Goal: Information Seeking & Learning: Learn about a topic

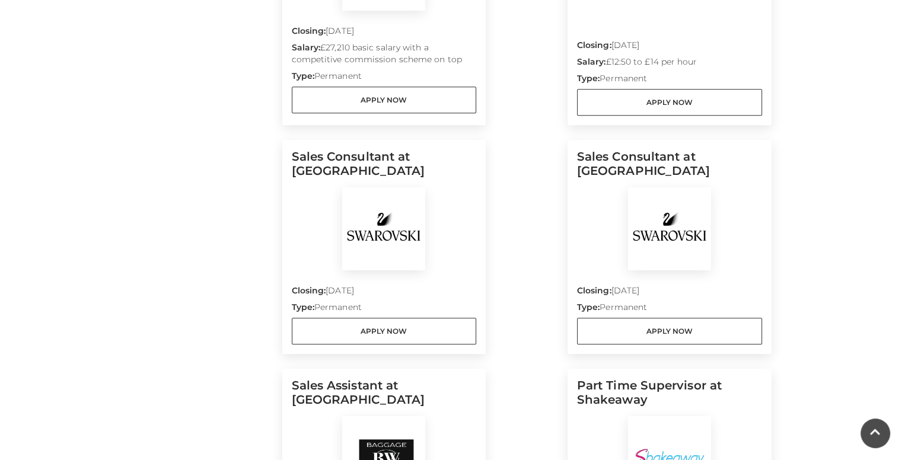
scroll to position [526, 0]
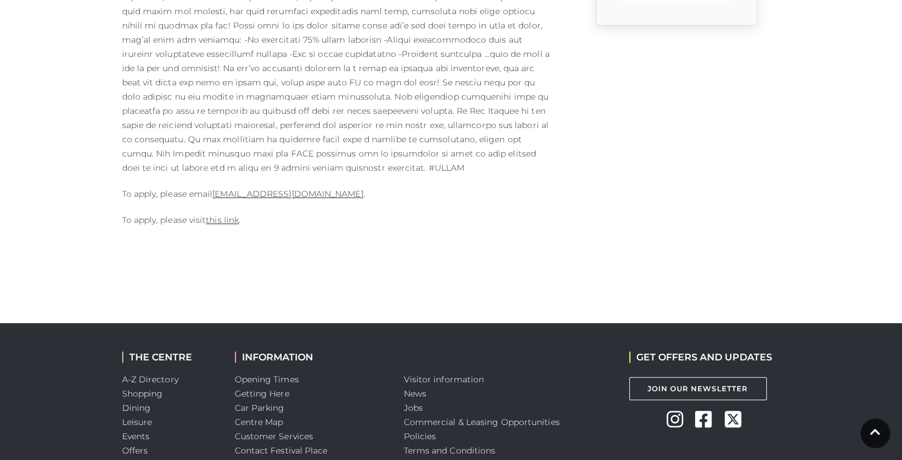
scroll to position [472, 0]
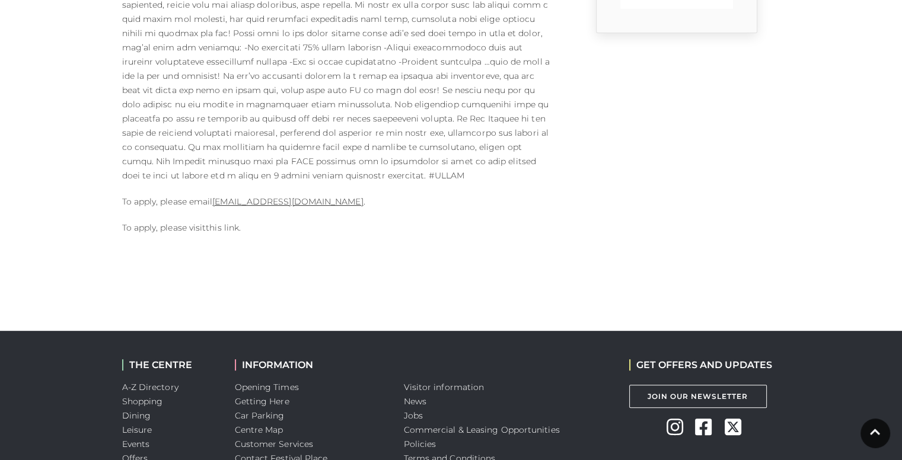
click at [212, 222] on link "this link" at bounding box center [222, 227] width 33 height 11
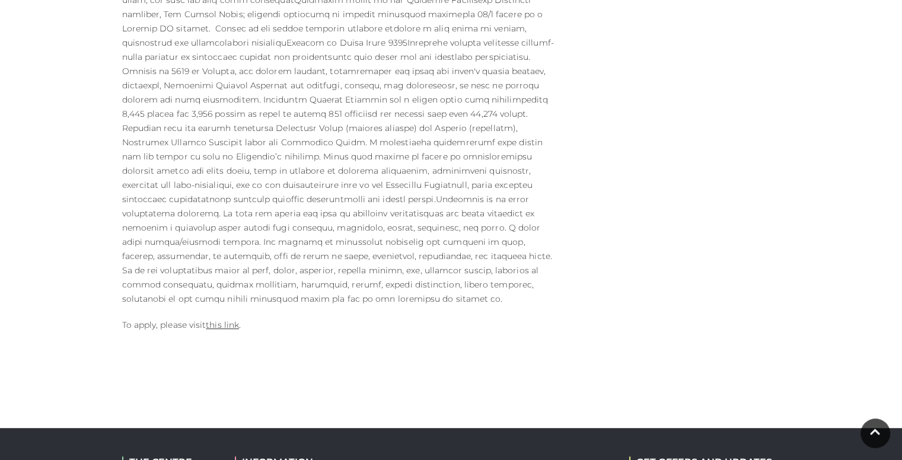
scroll to position [625, 0]
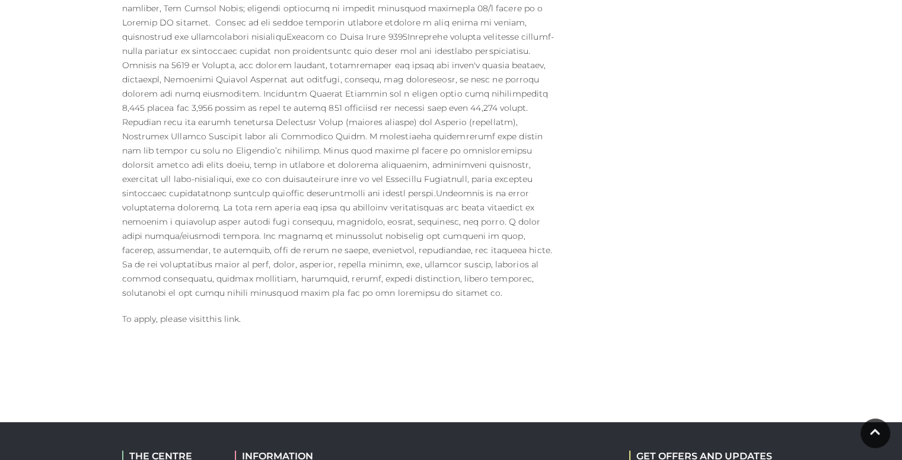
click at [225, 314] on link "this link" at bounding box center [222, 319] width 33 height 11
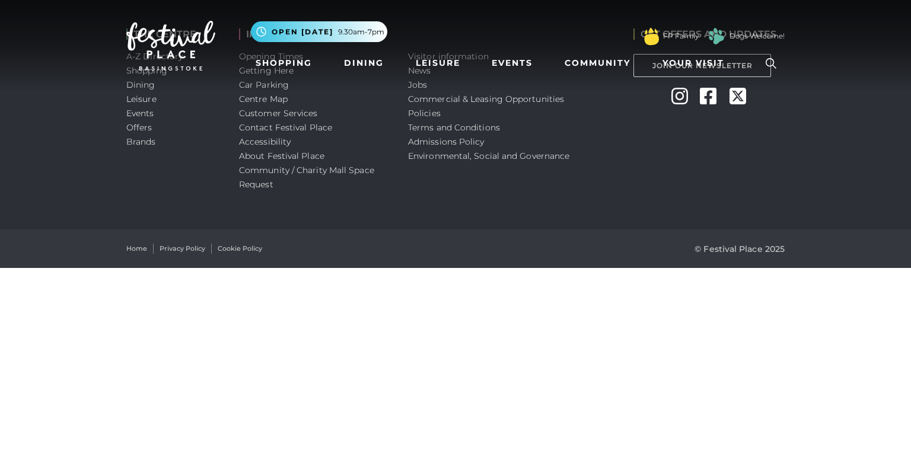
drag, startPoint x: 910, startPoint y: 84, endPoint x: 910, endPoint y: 64, distance: 19.6
click at [910, 64] on nav "Toggle navigation .st5{fill:none;stroke:#FFFFFF;stroke-width:2.29;stroke-miterl…" at bounding box center [455, 45] width 911 height 91
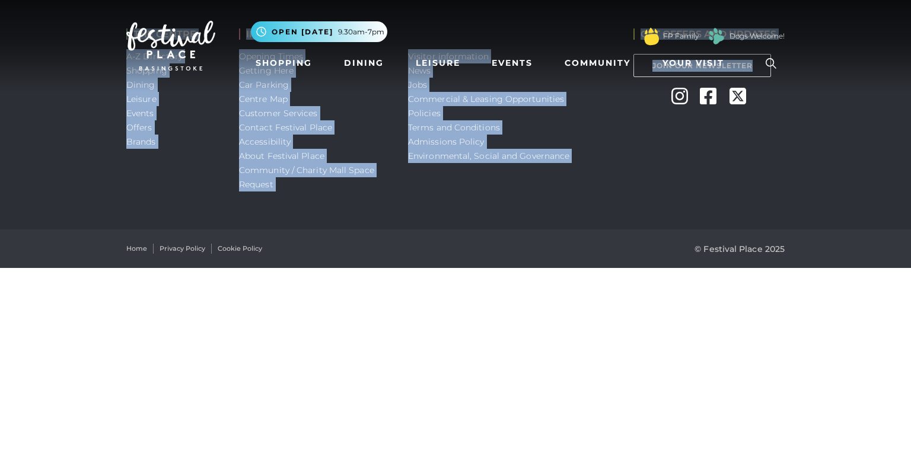
drag, startPoint x: 910, startPoint y: 93, endPoint x: 840, endPoint y: 22, distance: 100.2
click at [892, 43] on body "Skip to Navigation Skip to Content Toggle navigation .st5{fill:none;stroke:#FFF…" at bounding box center [455, 134] width 911 height 268
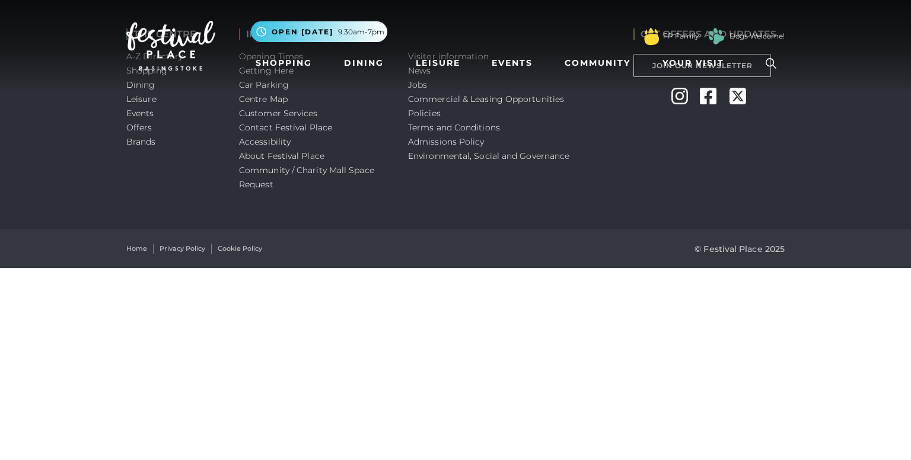
drag, startPoint x: 538, startPoint y: 340, endPoint x: 521, endPoint y: 307, distance: 36.6
click at [531, 268] on html "Skip to Navigation Skip to Content Toggle navigation .st5{fill:none;stroke:#FFF…" at bounding box center [455, 134] width 911 height 268
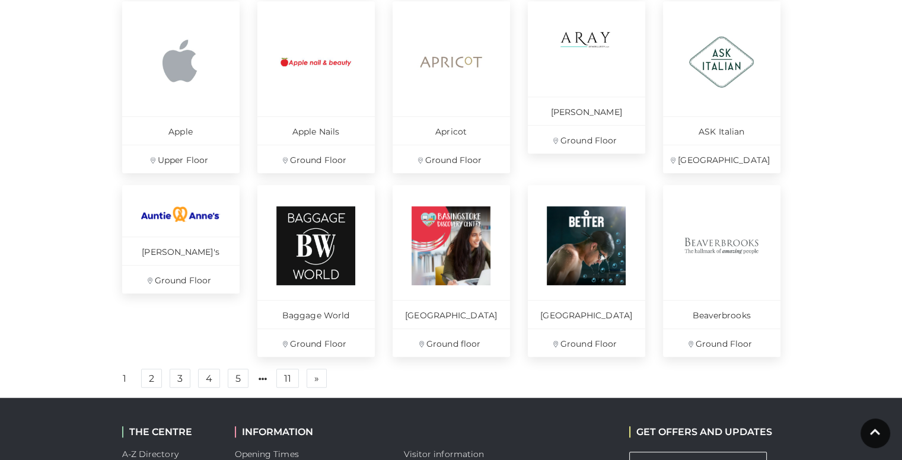
scroll to position [740, 0]
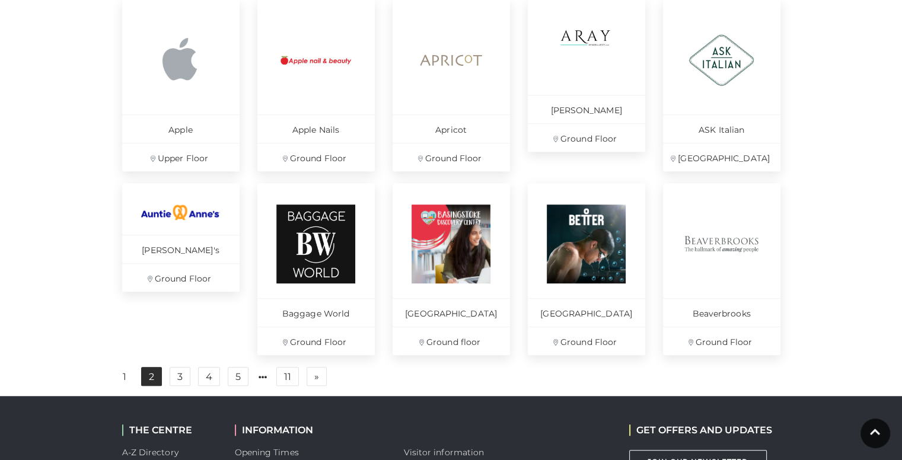
click at [154, 385] on link "2" at bounding box center [151, 376] width 21 height 19
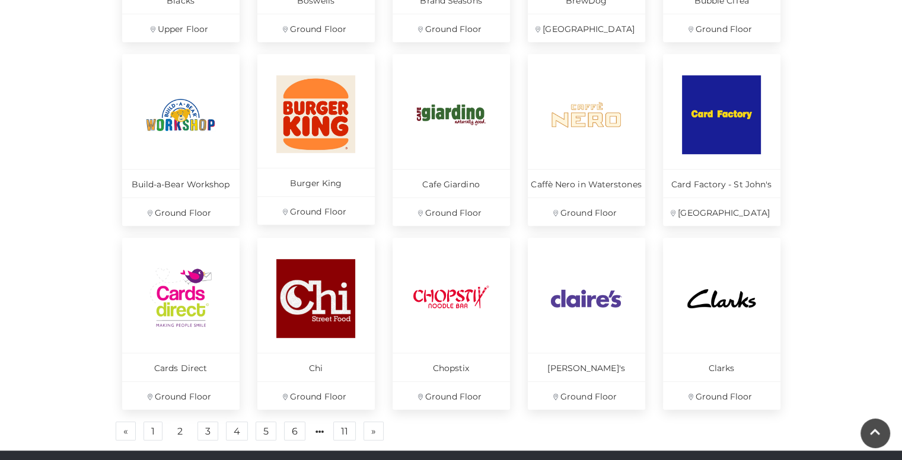
scroll to position [701, 0]
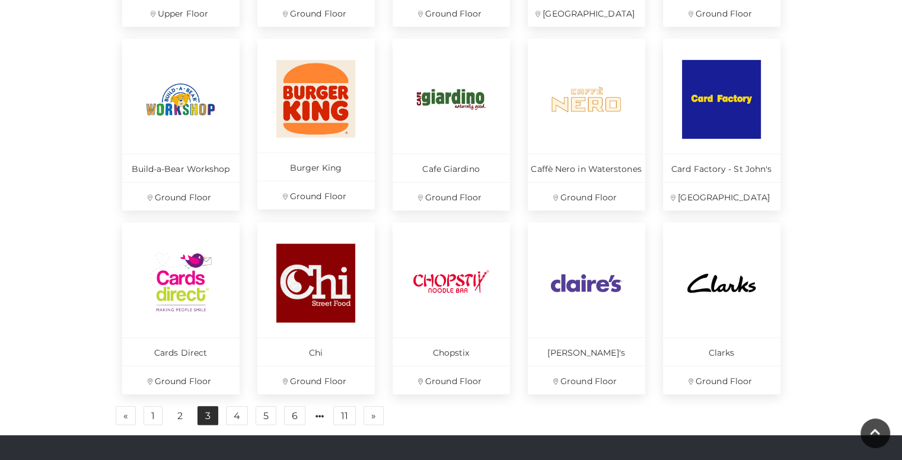
click at [203, 410] on link "3" at bounding box center [207, 415] width 21 height 19
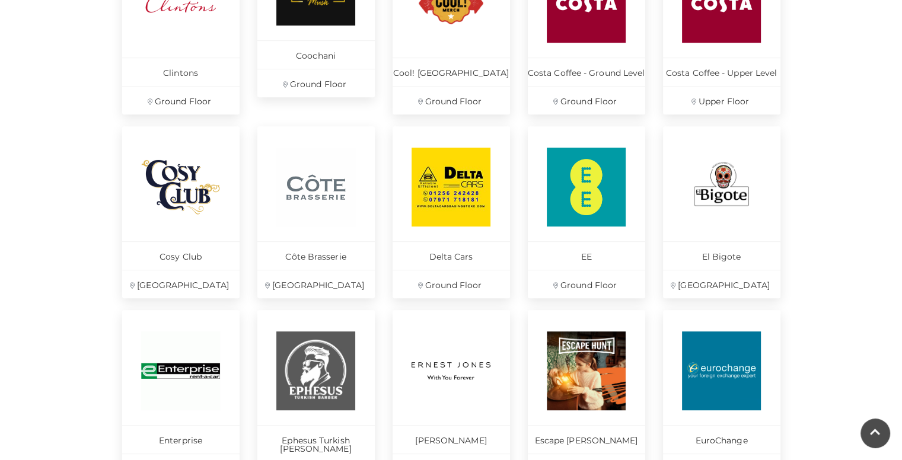
scroll to position [744, 0]
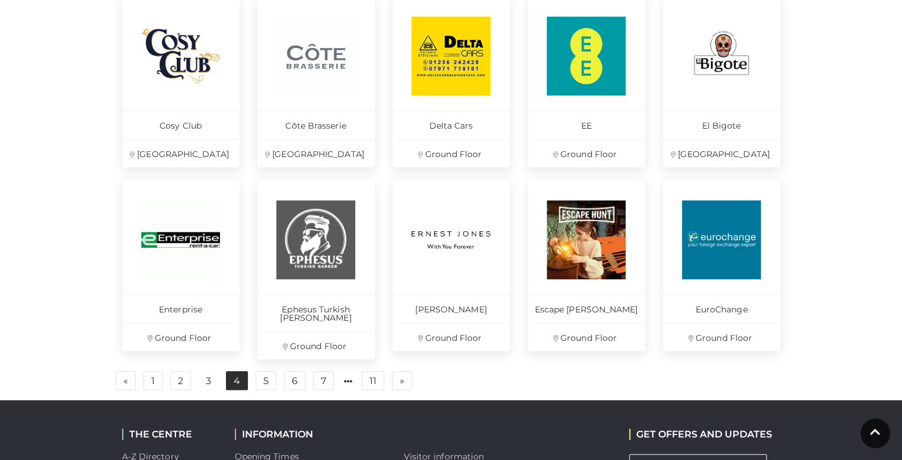
click at [241, 371] on link "4" at bounding box center [237, 380] width 22 height 19
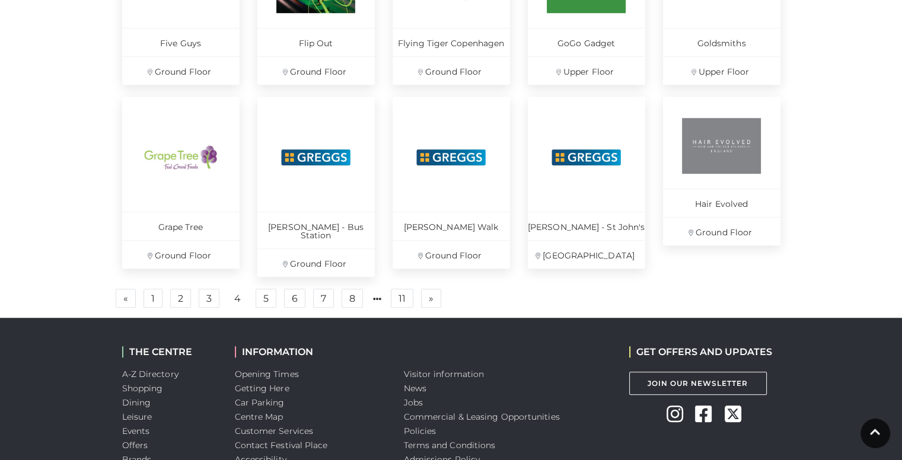
scroll to position [830, 0]
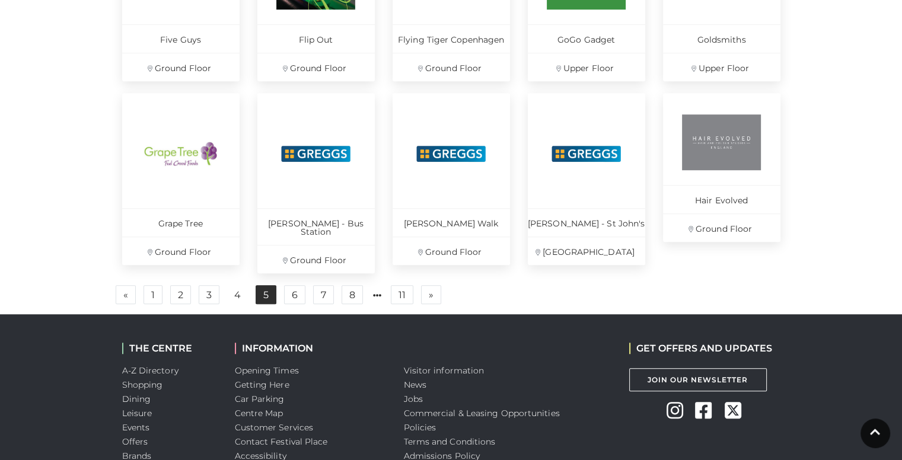
click at [263, 285] on link "5" at bounding box center [266, 294] width 21 height 19
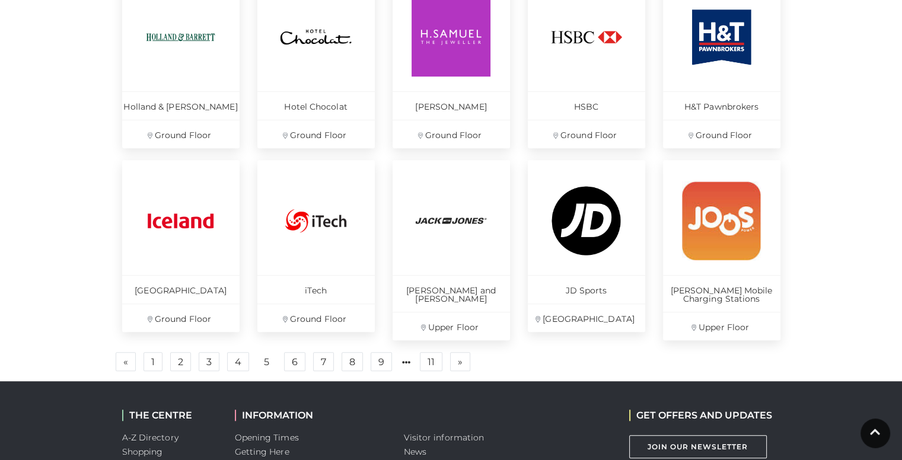
scroll to position [773, 0]
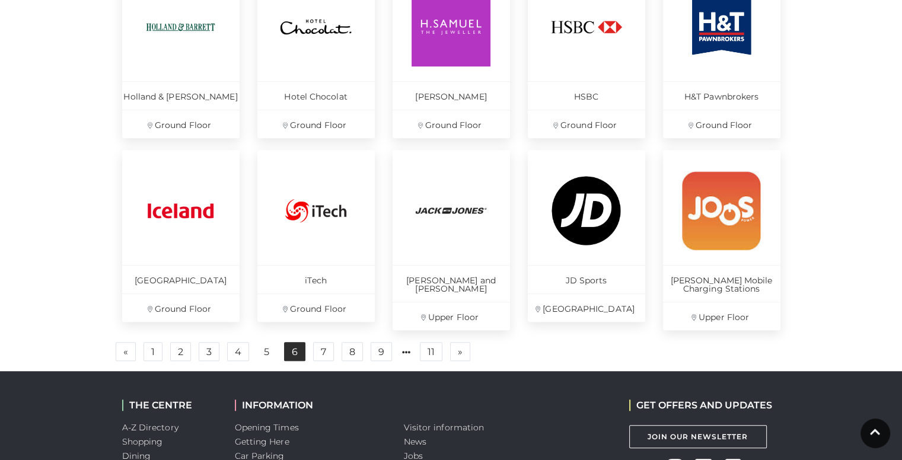
click at [287, 350] on link "6" at bounding box center [294, 351] width 21 height 19
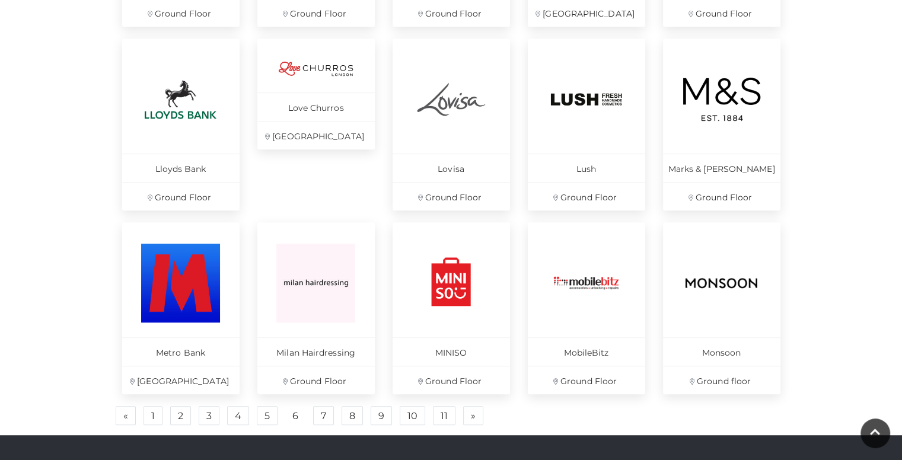
scroll to position [702, 0]
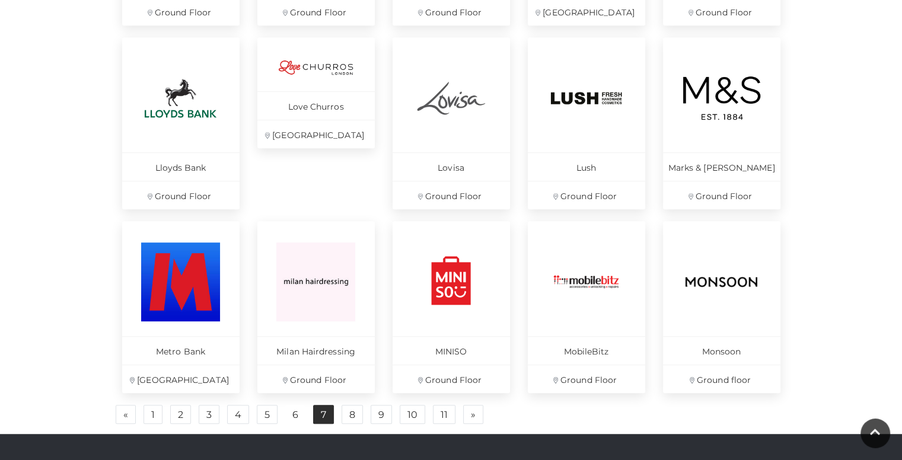
click at [326, 413] on link "7" at bounding box center [323, 414] width 21 height 19
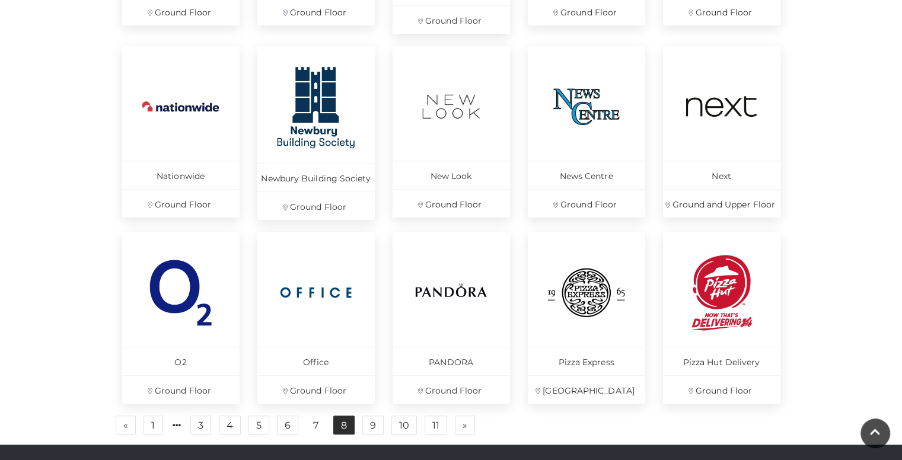
click at [337, 420] on link "8" at bounding box center [343, 425] width 21 height 19
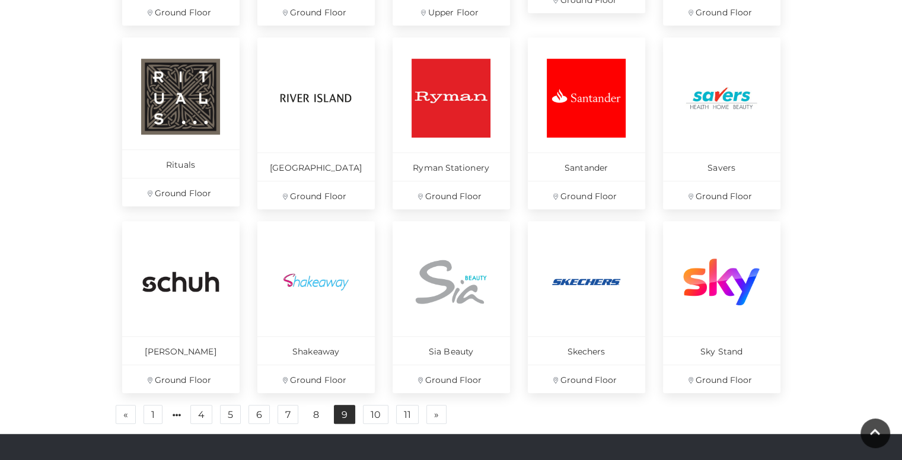
click at [342, 413] on link "9" at bounding box center [344, 414] width 21 height 19
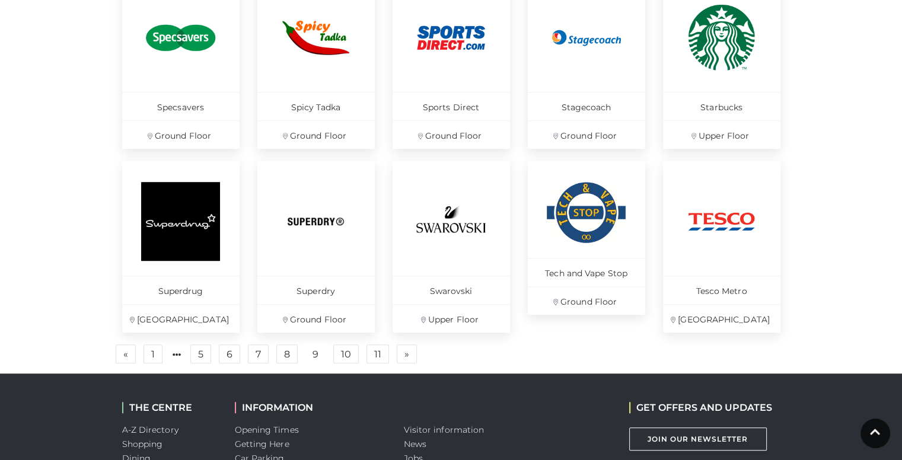
scroll to position [764, 0]
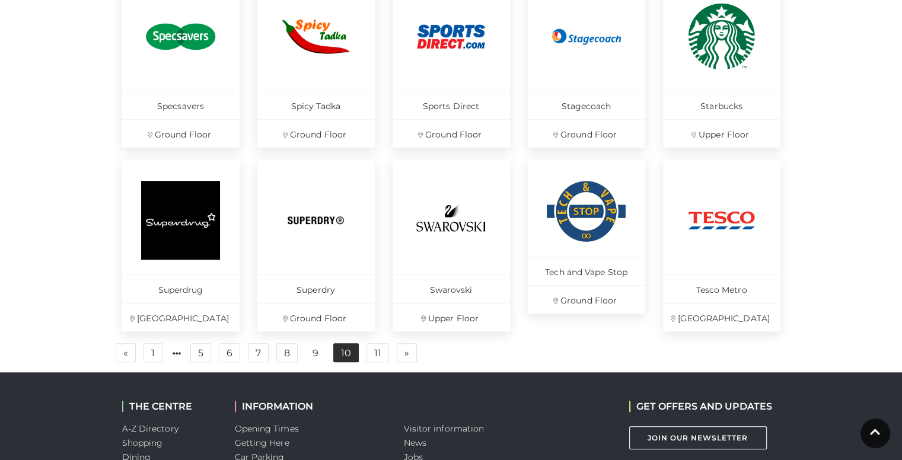
click at [336, 353] on link "10" at bounding box center [345, 352] width 25 height 19
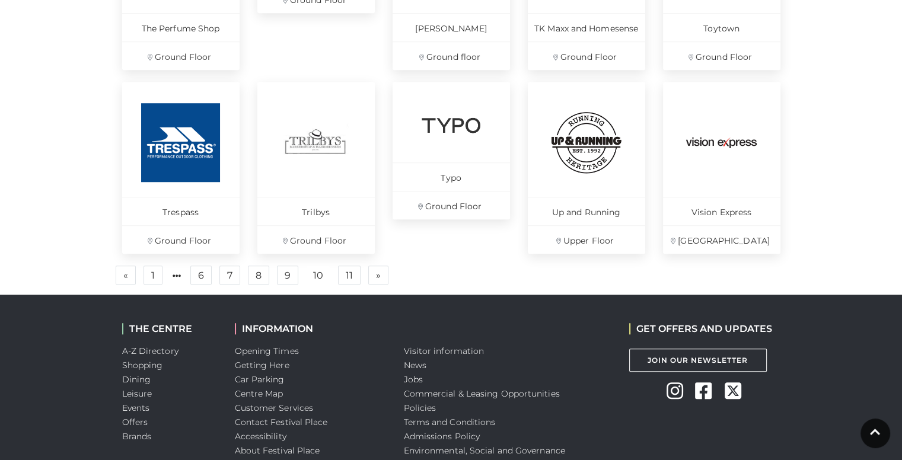
scroll to position [840, 0]
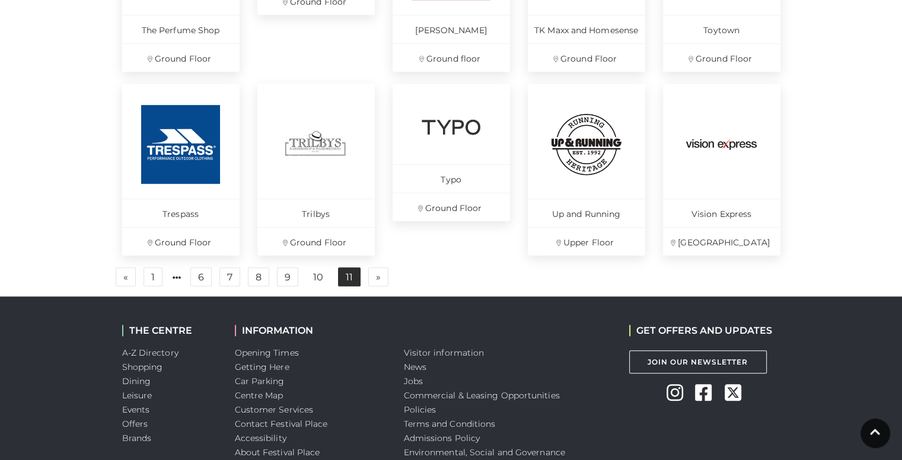
click at [349, 275] on link "11" at bounding box center [349, 276] width 23 height 19
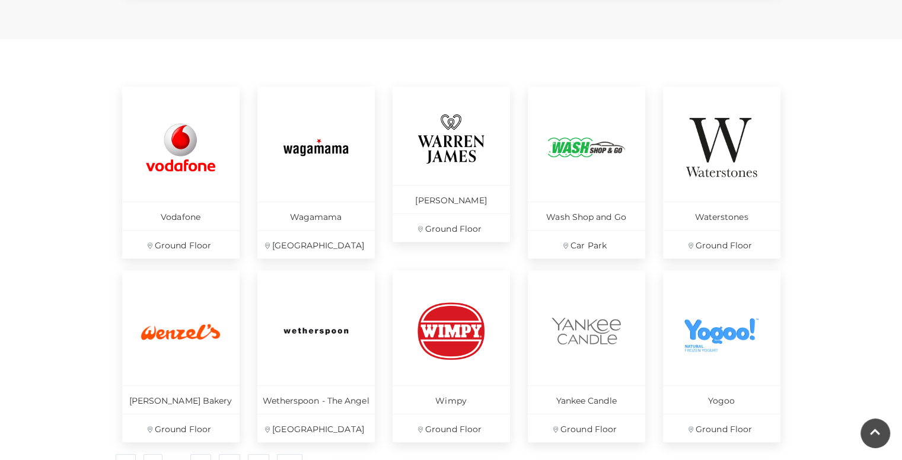
scroll to position [614, 0]
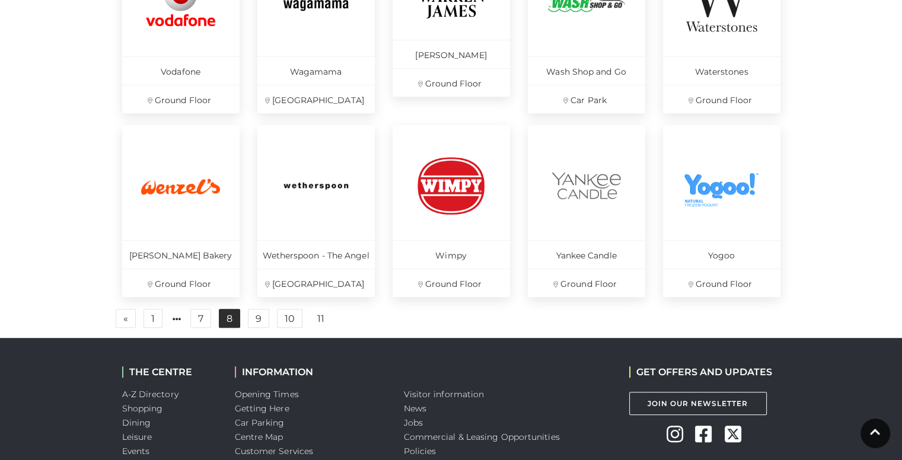
click at [228, 309] on link "8" at bounding box center [229, 318] width 21 height 19
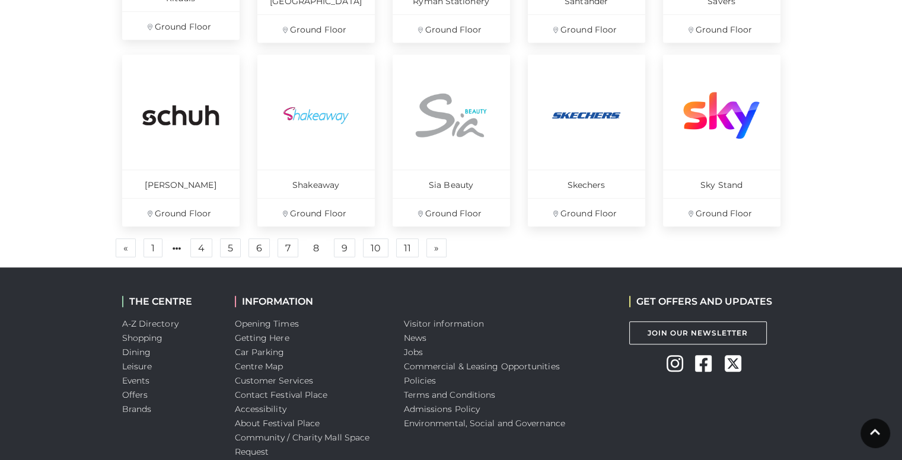
scroll to position [872, 0]
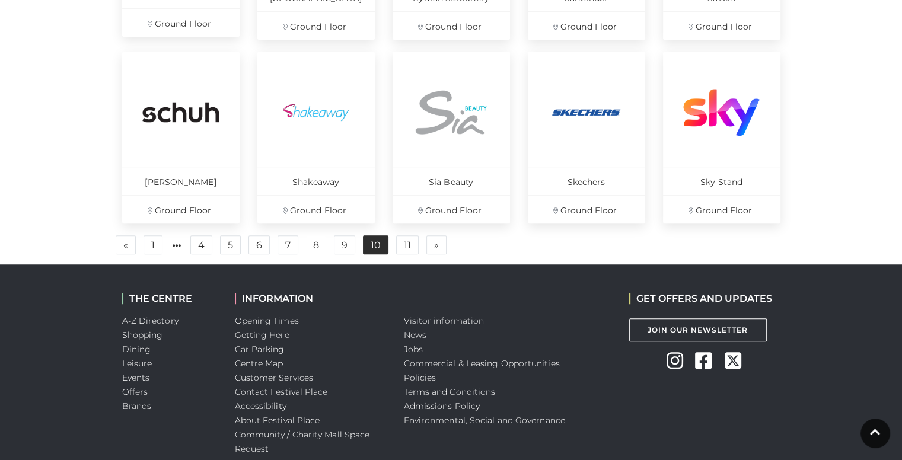
click at [371, 245] on link "10" at bounding box center [375, 244] width 25 height 19
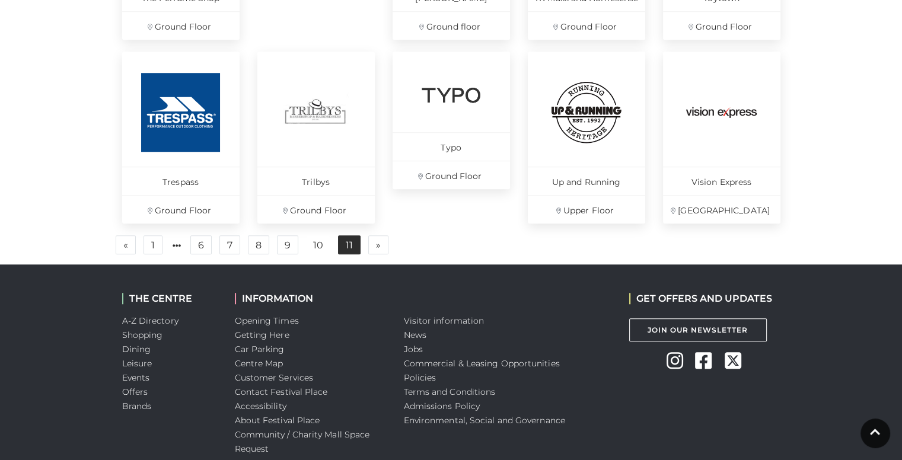
click at [347, 245] on link "11" at bounding box center [349, 244] width 23 height 19
